Goal: Navigation & Orientation: Find specific page/section

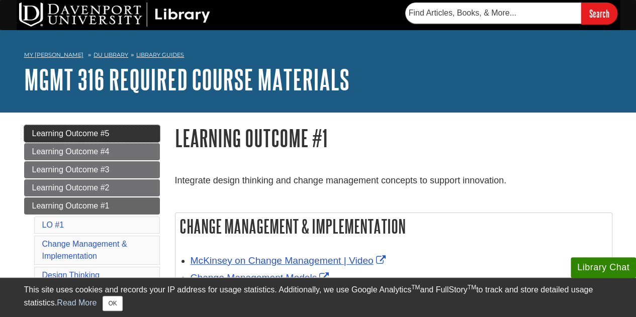
click at [98, 131] on span "Learning Outcome #5" at bounding box center [70, 133] width 77 height 9
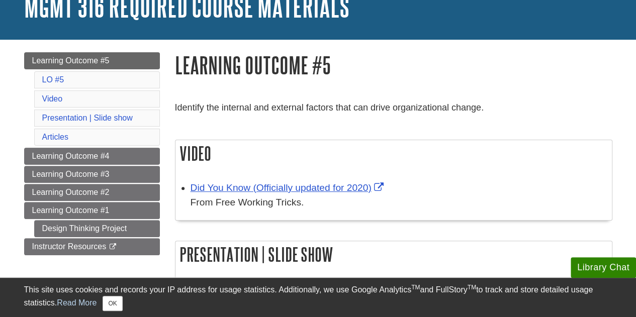
scroll to position [73, 0]
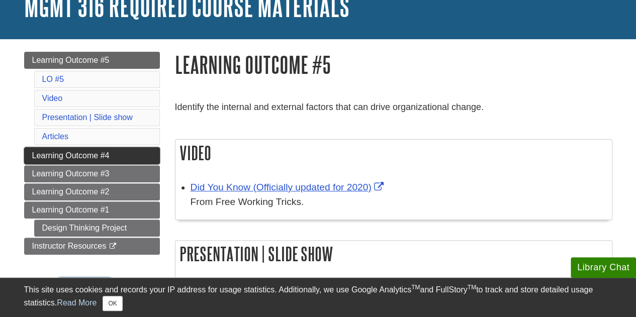
click at [139, 154] on link "Learning Outcome #4" at bounding box center [92, 155] width 136 height 17
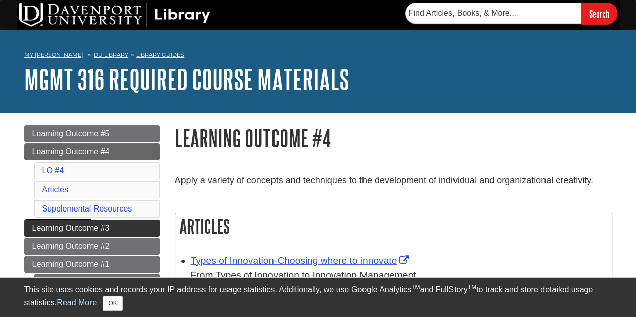
click at [129, 221] on link "Learning Outcome #3" at bounding box center [92, 228] width 136 height 17
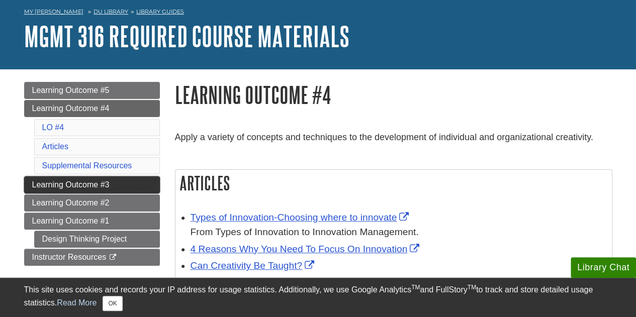
scroll to position [45, 0]
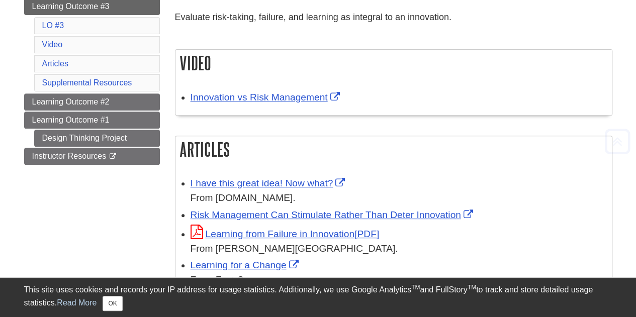
scroll to position [166, 0]
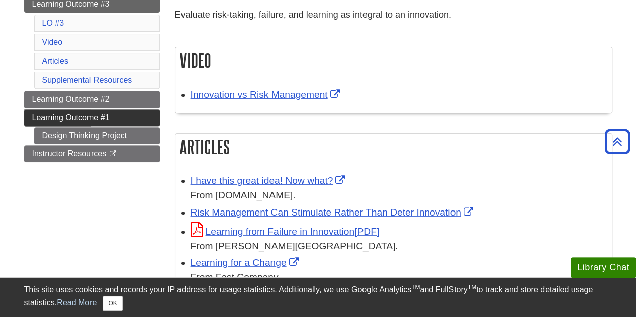
click at [136, 109] on link "Learning Outcome #1" at bounding box center [92, 117] width 136 height 17
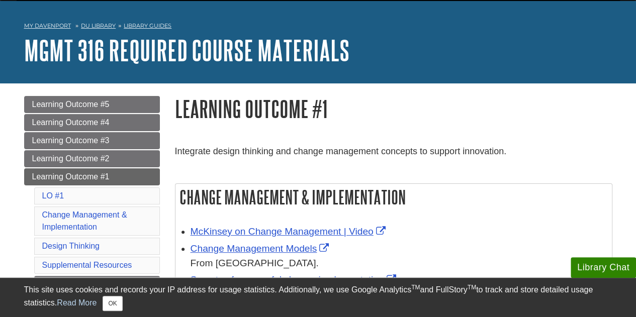
scroll to position [30, 0]
